Goal: Find specific page/section: Find specific page/section

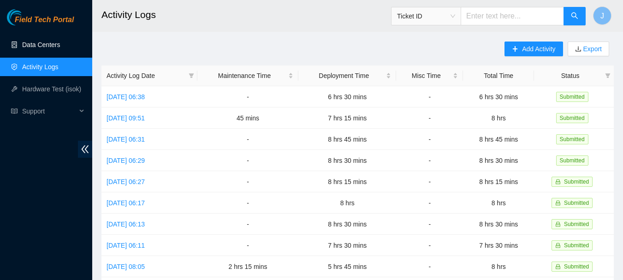
click at [44, 41] on link "Data Centers" at bounding box center [41, 44] width 38 height 7
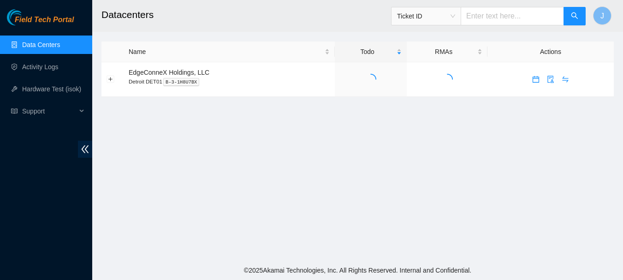
click at [44, 41] on link "Data Centers" at bounding box center [41, 44] width 38 height 7
